Goal: Information Seeking & Learning: Learn about a topic

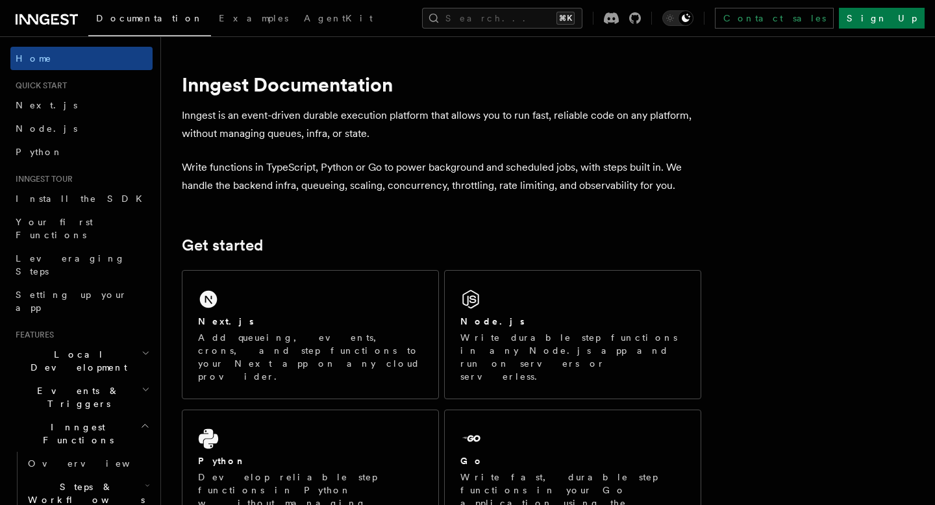
click at [39, 118] on link "Node.js" at bounding box center [81, 128] width 142 height 23
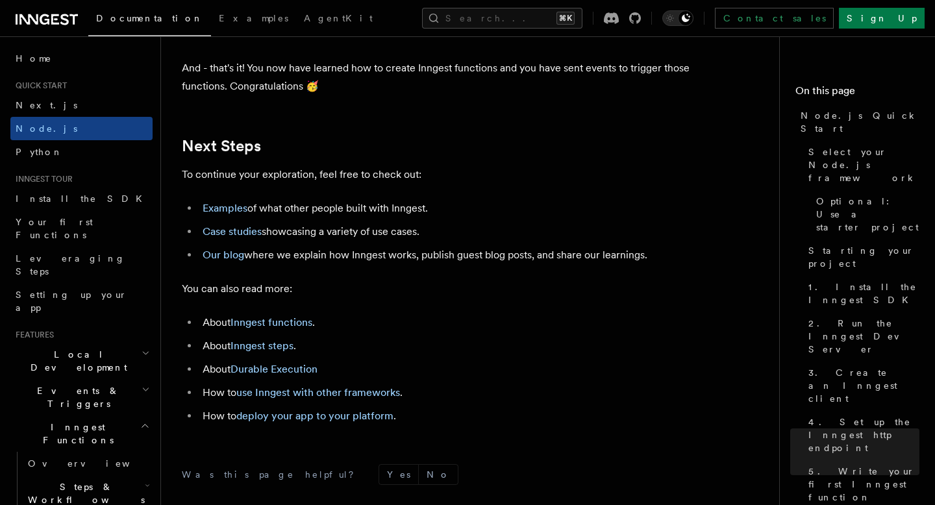
scroll to position [8038, 0]
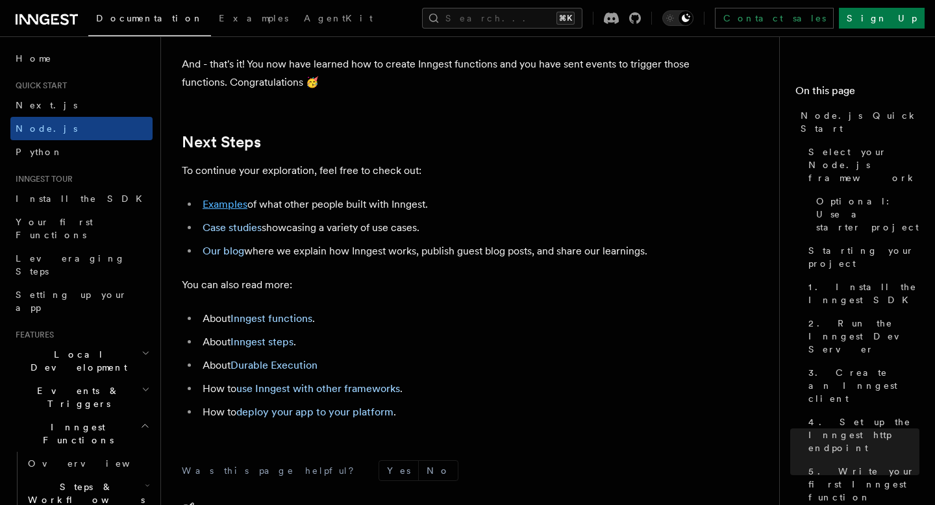
click at [232, 210] on link "Examples" at bounding box center [225, 204] width 45 height 12
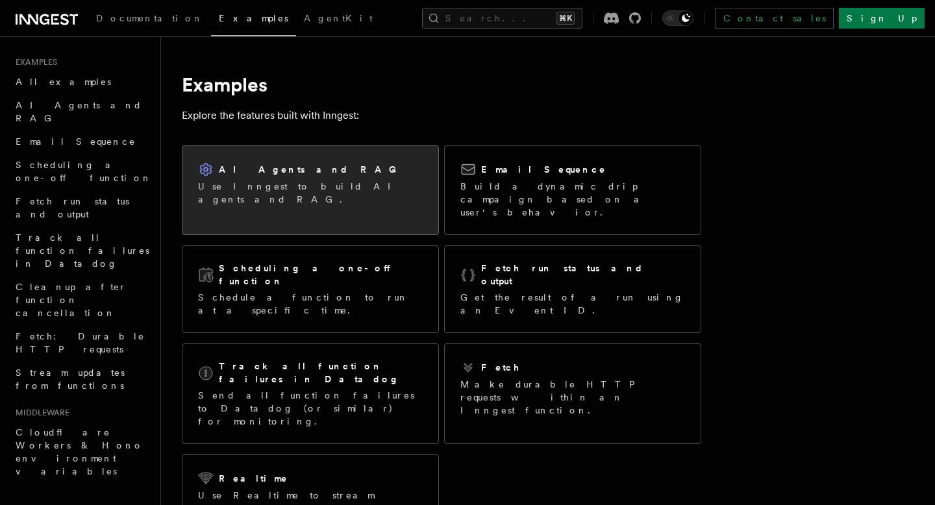
click at [317, 199] on div "AI Agents and RAG Use Inngest to build AI agents and RAG." at bounding box center [310, 183] width 256 height 75
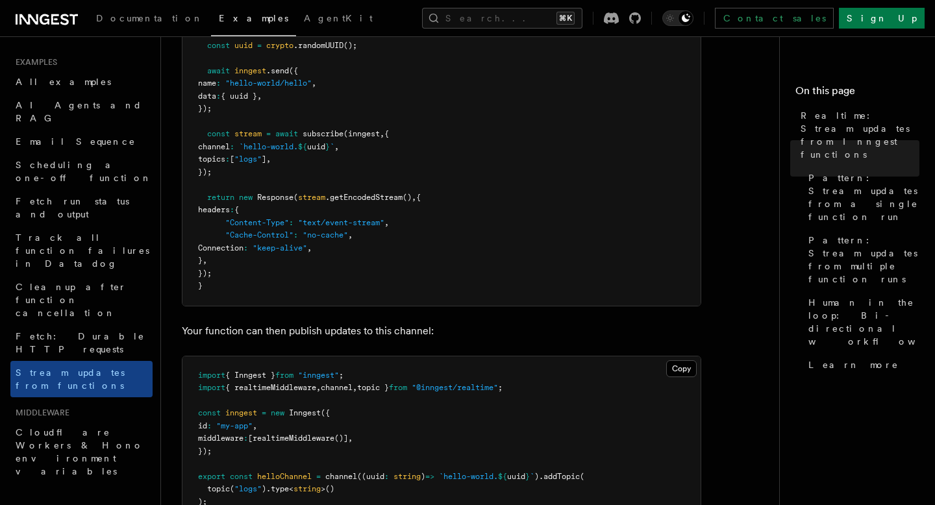
scroll to position [393, 0]
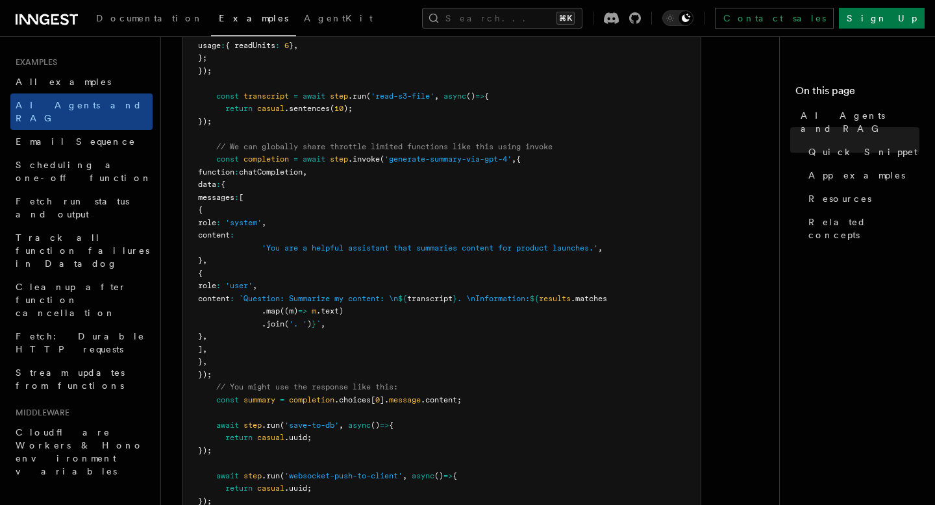
scroll to position [751, 0]
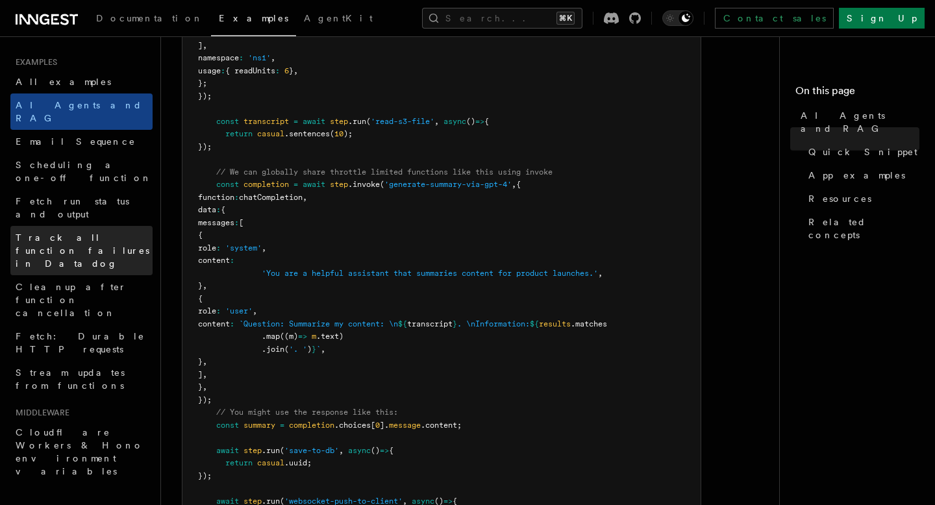
click at [89, 231] on span "Track all function failures in Datadog" at bounding box center [84, 250] width 137 height 39
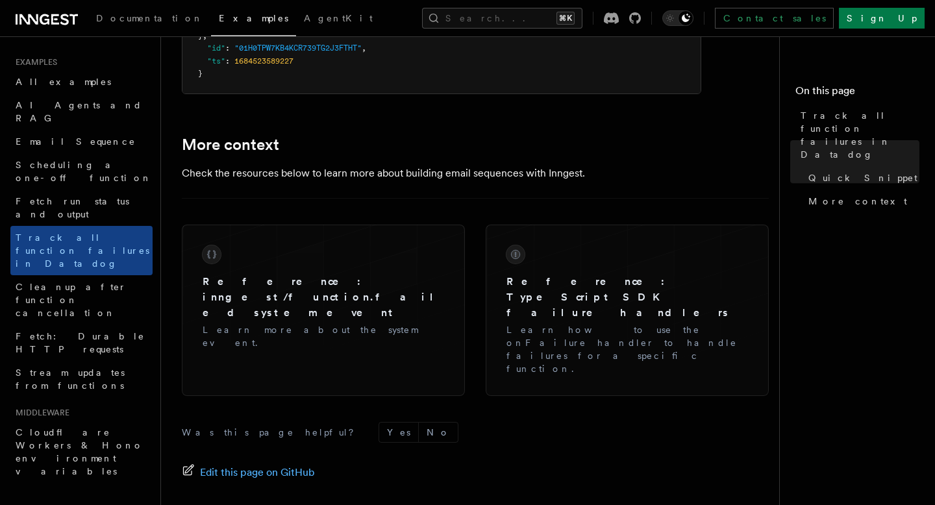
scroll to position [1207, 0]
